Goal: Task Accomplishment & Management: Manage account settings

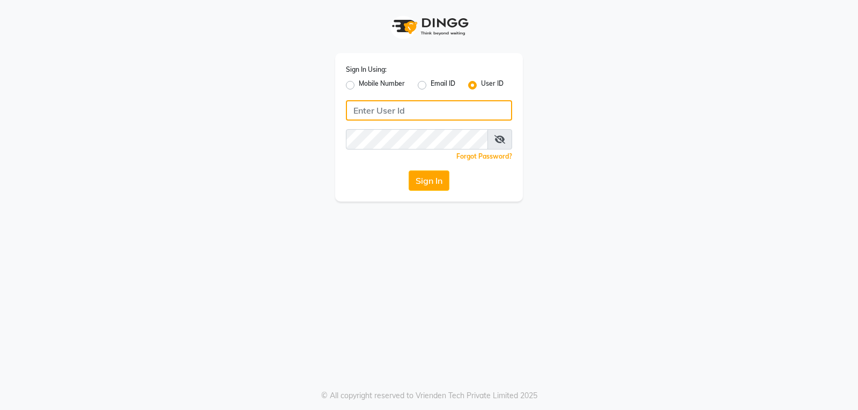
type input "e3901-01"
click at [500, 143] on icon at bounding box center [500, 139] width 11 height 9
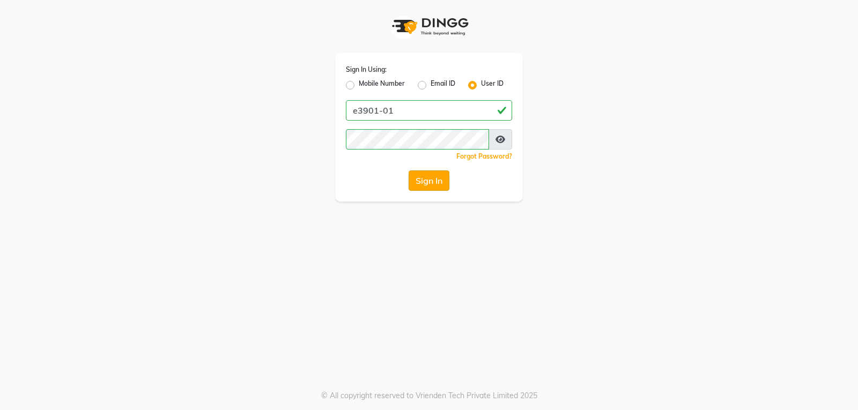
click at [432, 183] on button "Sign In" at bounding box center [429, 181] width 41 height 20
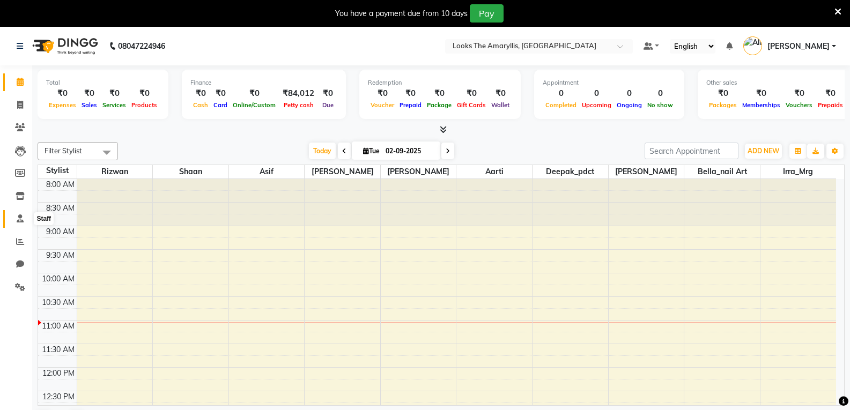
click at [15, 218] on span at bounding box center [20, 219] width 19 height 12
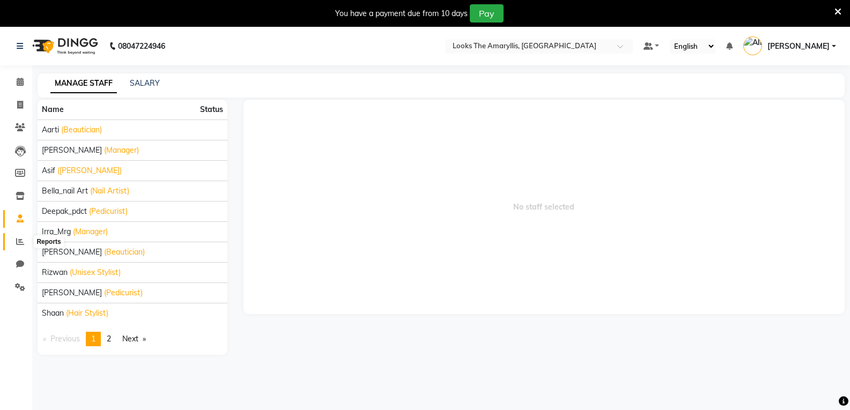
click at [20, 239] on icon at bounding box center [20, 242] width 8 height 8
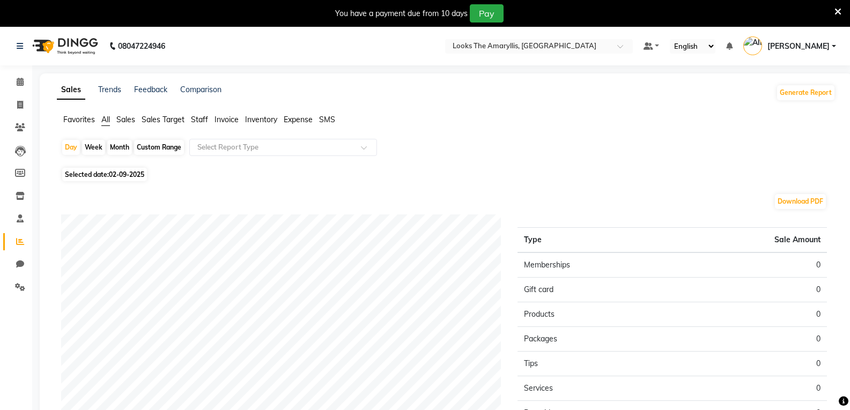
click at [200, 120] on span "Staff" at bounding box center [199, 120] width 17 height 10
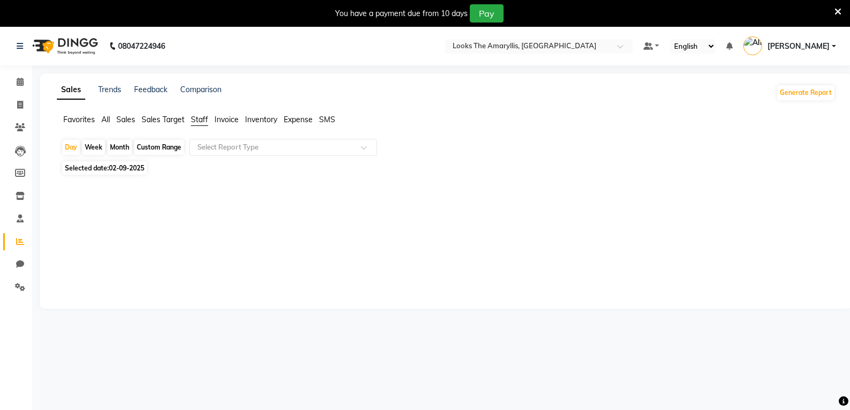
click at [116, 167] on span "02-09-2025" at bounding box center [126, 168] width 35 height 8
select select "9"
select select "2025"
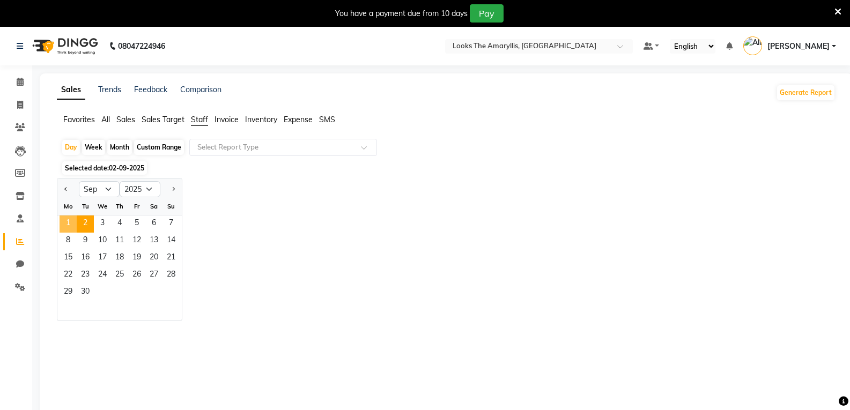
click at [65, 223] on span "1" at bounding box center [68, 224] width 17 height 17
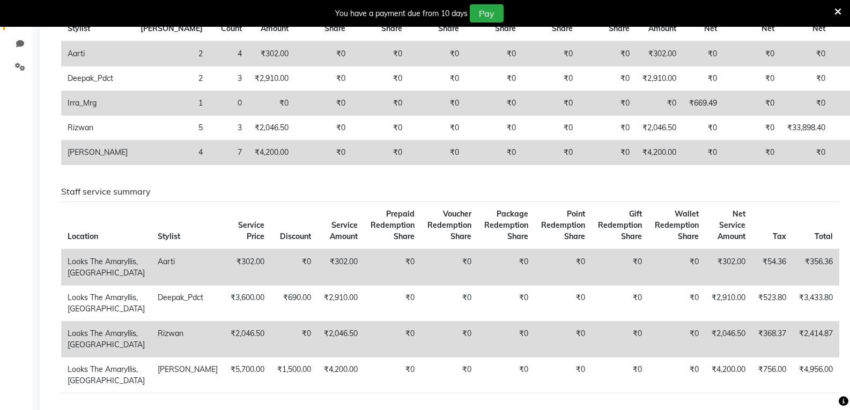
scroll to position [195, 0]
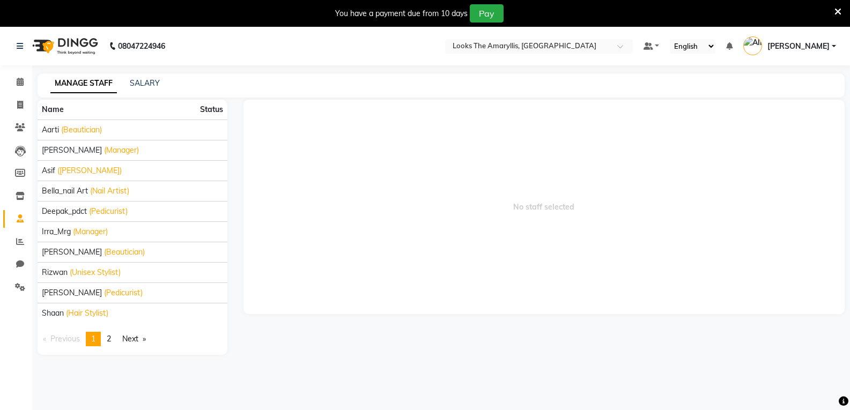
click at [801, 46] on span "[PERSON_NAME]" at bounding box center [799, 46] width 62 height 11
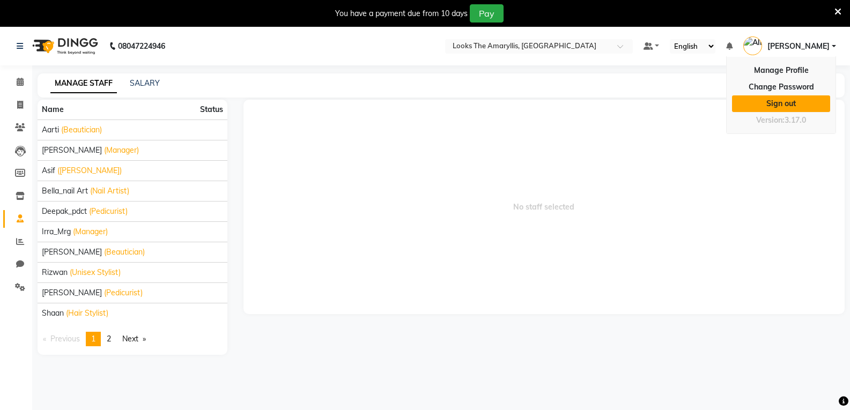
click at [792, 100] on link "Sign out" at bounding box center [781, 104] width 98 height 17
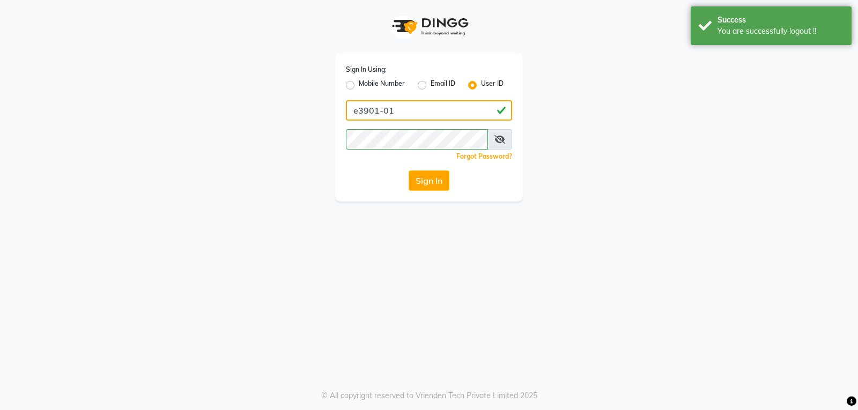
click at [417, 112] on input "e3901-01" at bounding box center [429, 110] width 166 height 20
type input "e"
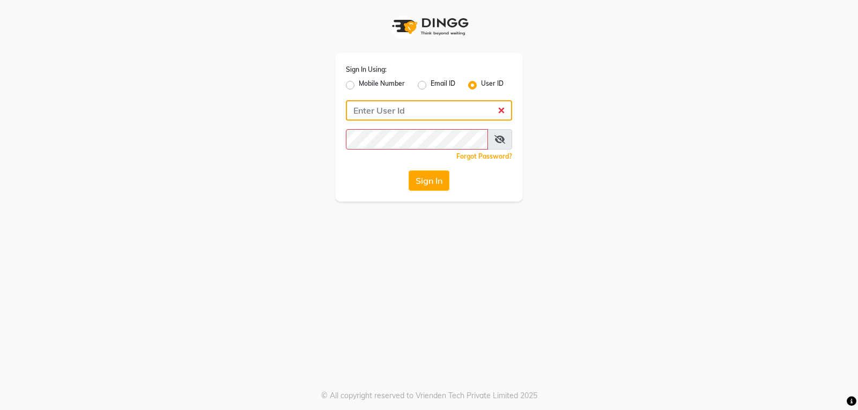
click at [359, 109] on input "Username" at bounding box center [429, 110] width 166 height 20
type input "e3901-01"
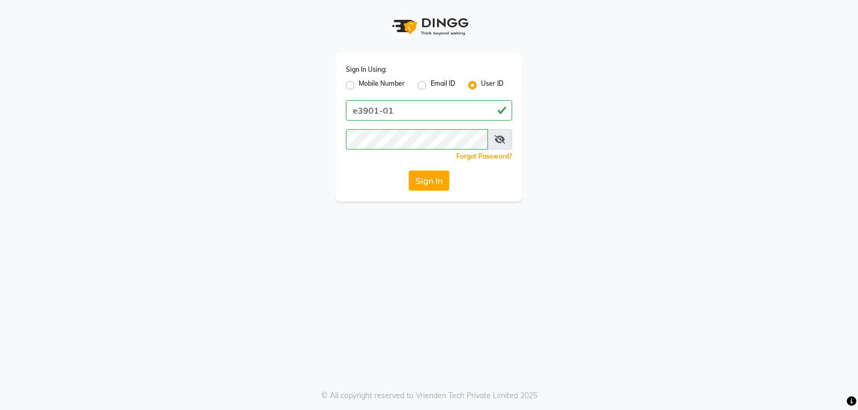
click at [503, 141] on icon at bounding box center [500, 139] width 11 height 9
click at [432, 179] on button "Sign In" at bounding box center [429, 181] width 41 height 20
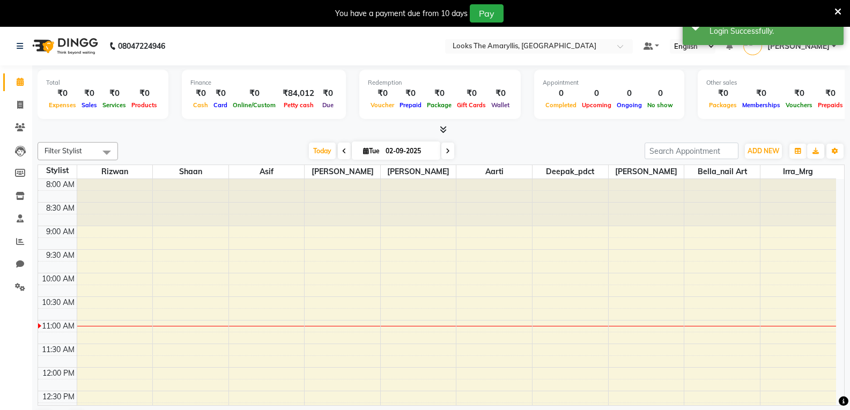
click at [799, 49] on span "[PERSON_NAME]" at bounding box center [799, 46] width 62 height 11
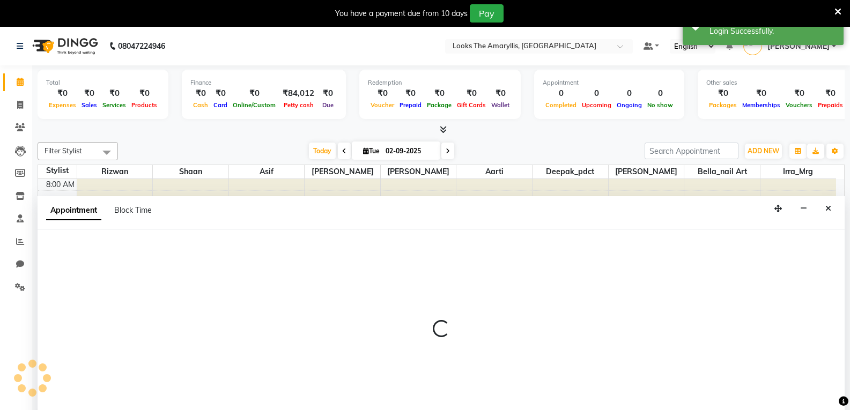
scroll to position [27, 0]
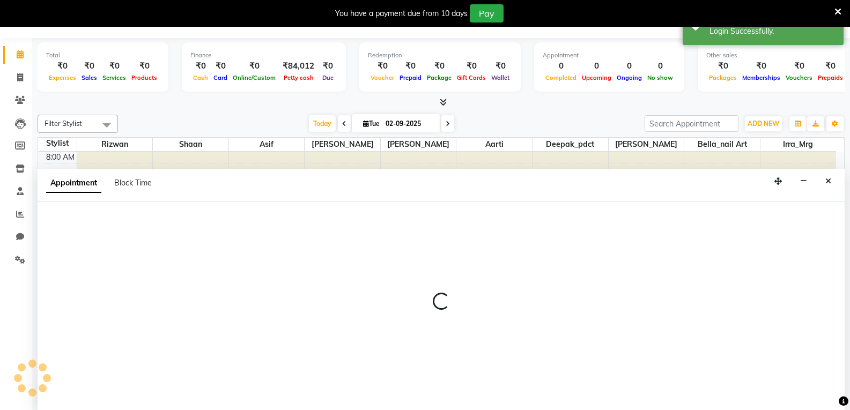
select select "90431"
select select "tentative"
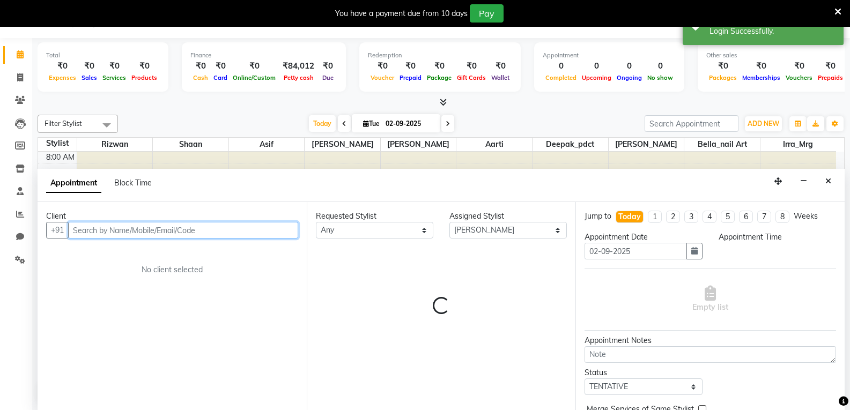
select select "570"
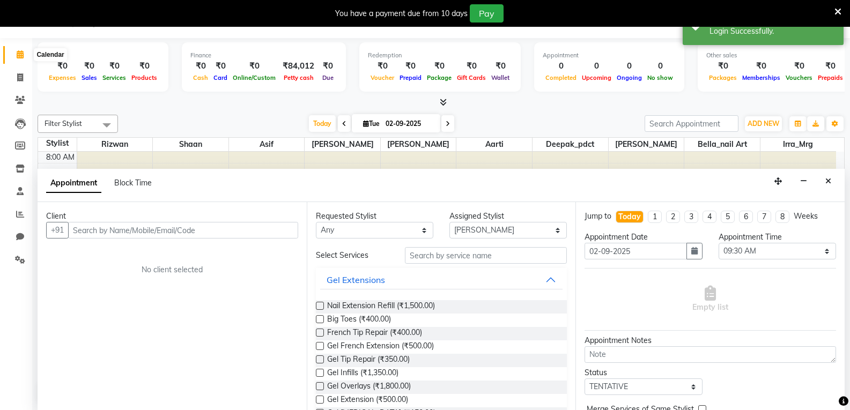
click at [17, 56] on icon at bounding box center [20, 54] width 7 height 8
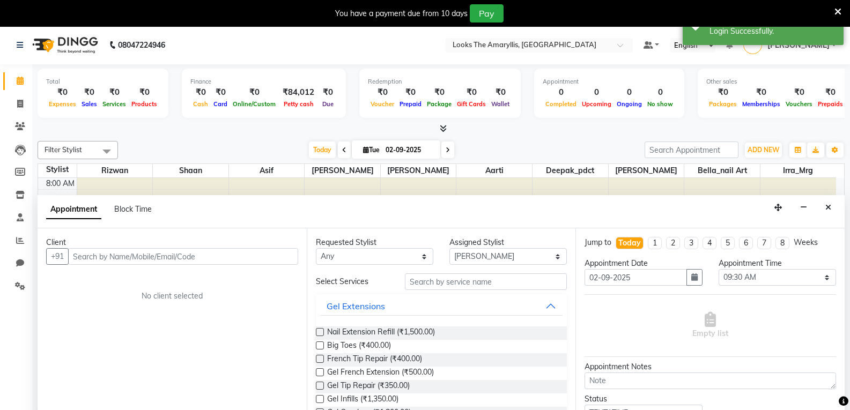
scroll to position [0, 0]
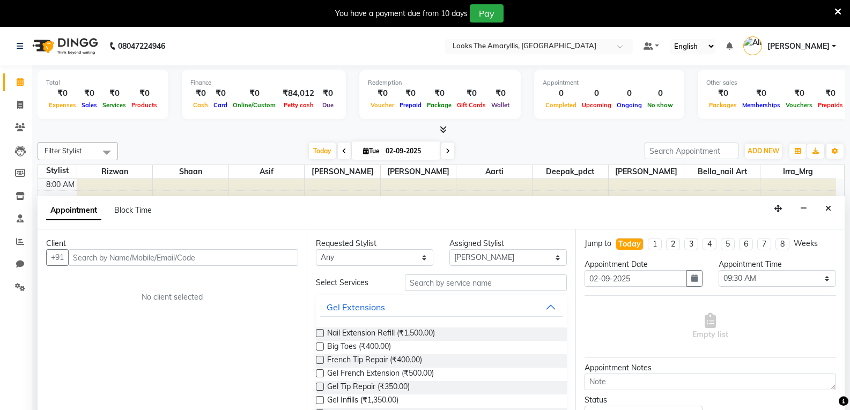
click at [834, 46] on link "[PERSON_NAME]" at bounding box center [790, 47] width 93 height 18
click at [762, 46] on img at bounding box center [753, 45] width 19 height 19
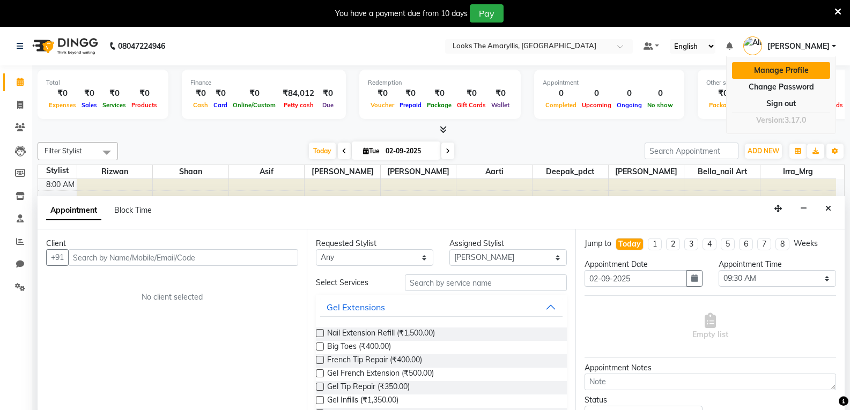
click at [775, 65] on link "Manage Profile" at bounding box center [781, 70] width 98 height 17
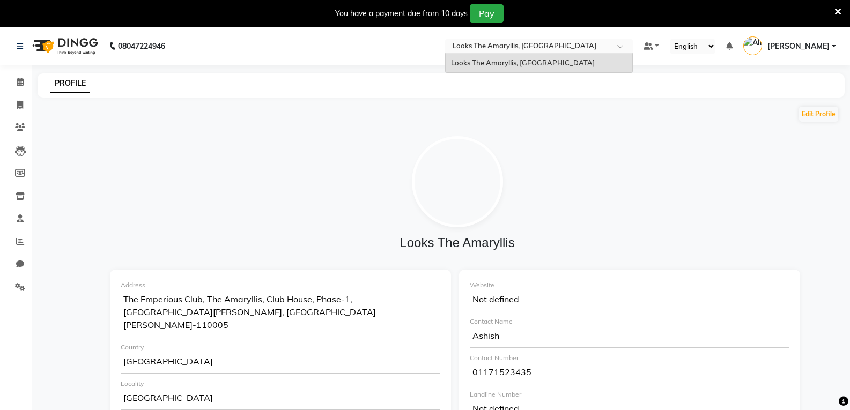
click at [631, 45] on span at bounding box center [624, 49] width 13 height 11
click at [808, 43] on span "[PERSON_NAME]" at bounding box center [799, 46] width 62 height 11
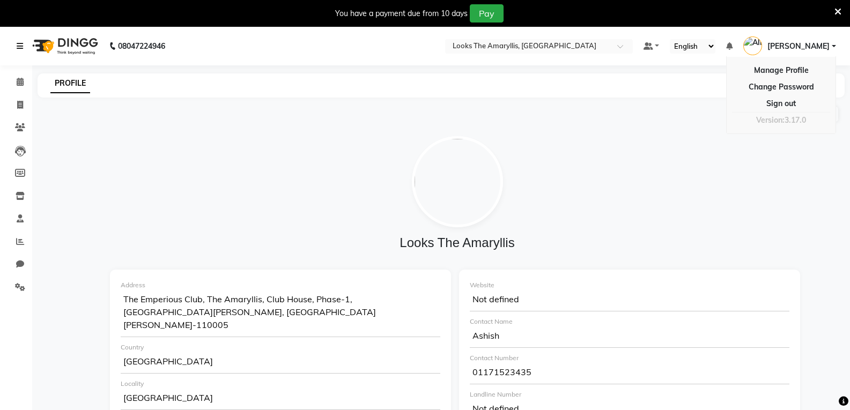
click at [23, 50] on link at bounding box center [22, 46] width 11 height 30
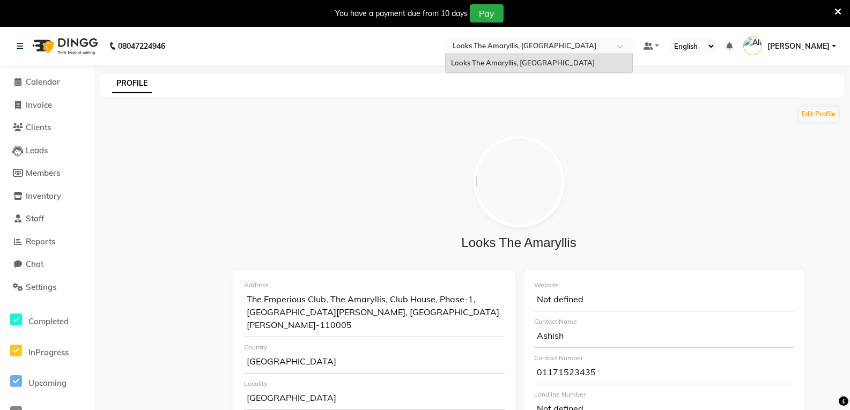
click at [631, 46] on span at bounding box center [624, 49] width 13 height 11
drag, startPoint x: 774, startPoint y: 43, endPoint x: 806, endPoint y: 47, distance: 32.5
drag, startPoint x: 806, startPoint y: 47, endPoint x: 591, endPoint y: 160, distance: 243.6
click at [591, 160] on div at bounding box center [518, 181] width 555 height 91
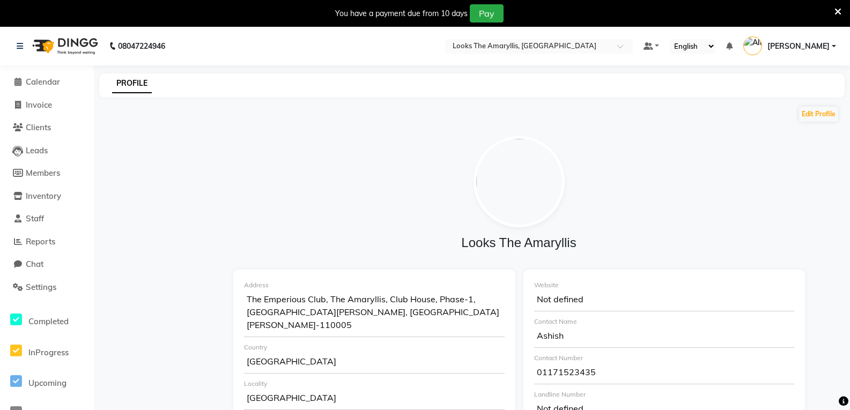
drag, startPoint x: 764, startPoint y: 49, endPoint x: 729, endPoint y: 175, distance: 131.5
click at [729, 175] on div at bounding box center [518, 181] width 555 height 91
click at [809, 116] on button "Edit Profile" at bounding box center [818, 114] width 39 height 15
select select "1"
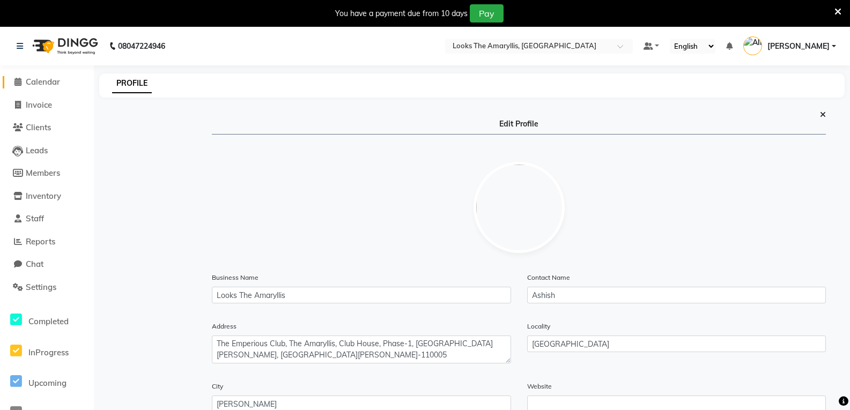
click at [40, 79] on span "Calendar" at bounding box center [43, 82] width 34 height 10
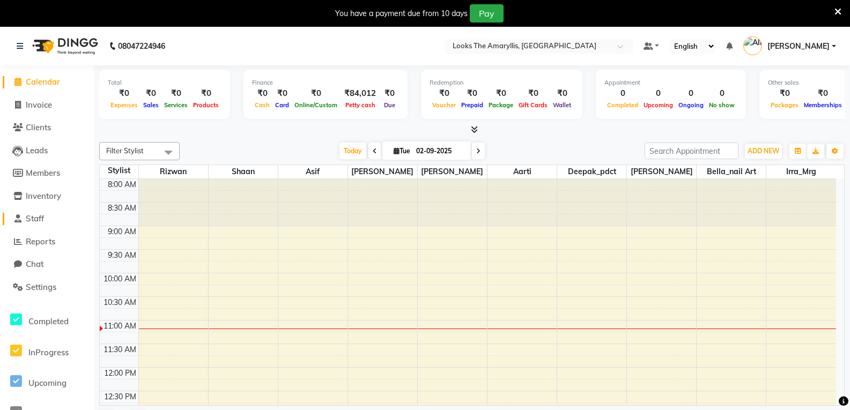
click at [42, 223] on span "Staff" at bounding box center [35, 219] width 18 height 10
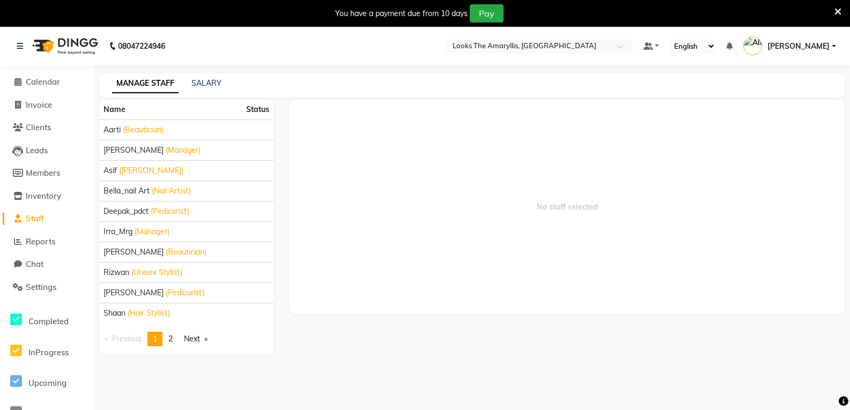
click at [483, 353] on div "No staff selected" at bounding box center [567, 227] width 571 height 255
click at [55, 80] on span "Calendar" at bounding box center [43, 82] width 34 height 10
